Goal: Navigation & Orientation: Find specific page/section

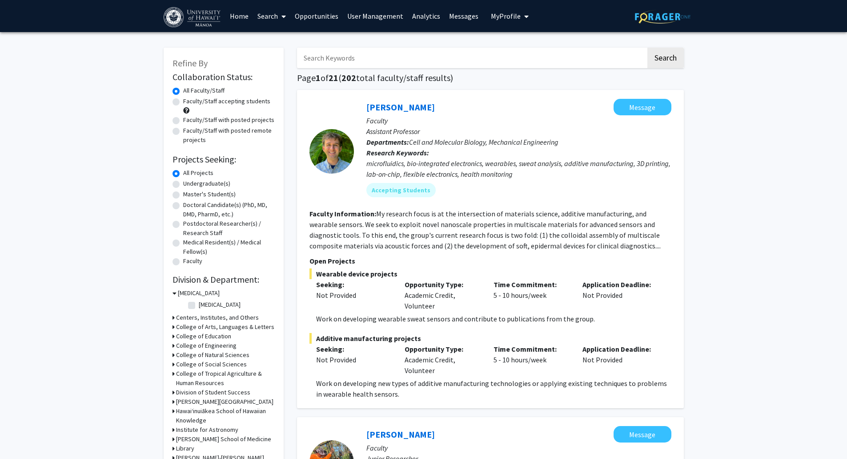
click at [388, 15] on link "User Management" at bounding box center [375, 15] width 65 height 31
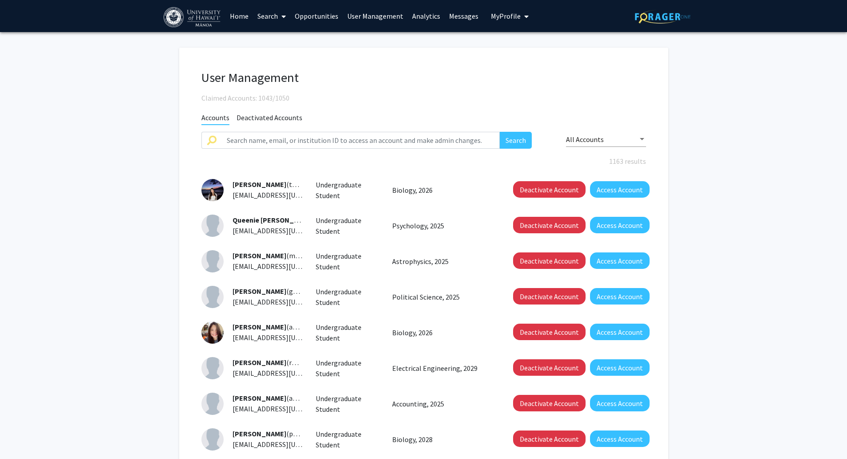
click at [76, 121] on fg-user-management "User Management Claimed Accounts: 1043/1050 Accounts Deactivated Accounts Searc…" at bounding box center [423, 317] width 847 height 570
click at [460, 15] on link "Messages" at bounding box center [464, 15] width 38 height 31
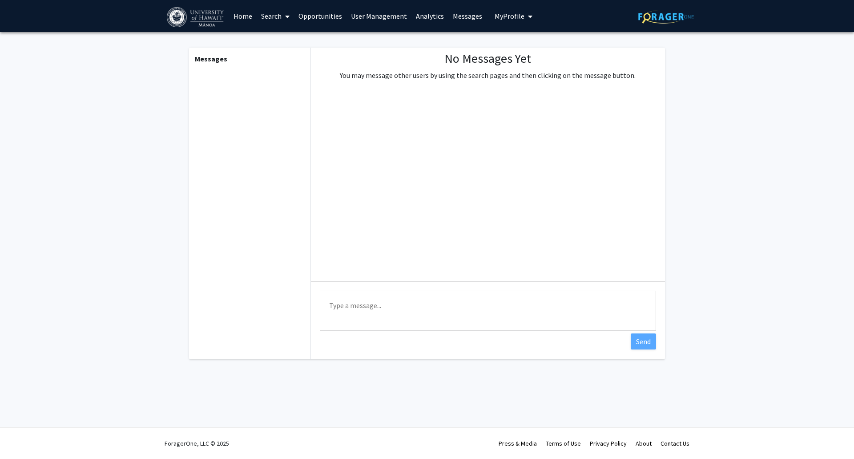
click at [436, 13] on link "Analytics" at bounding box center [429, 15] width 37 height 31
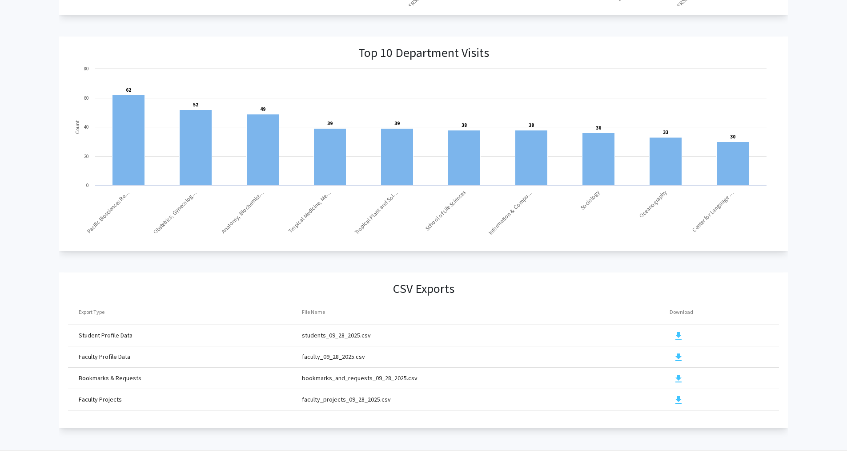
scroll to position [842, 0]
